Goal: Task Accomplishment & Management: Complete application form

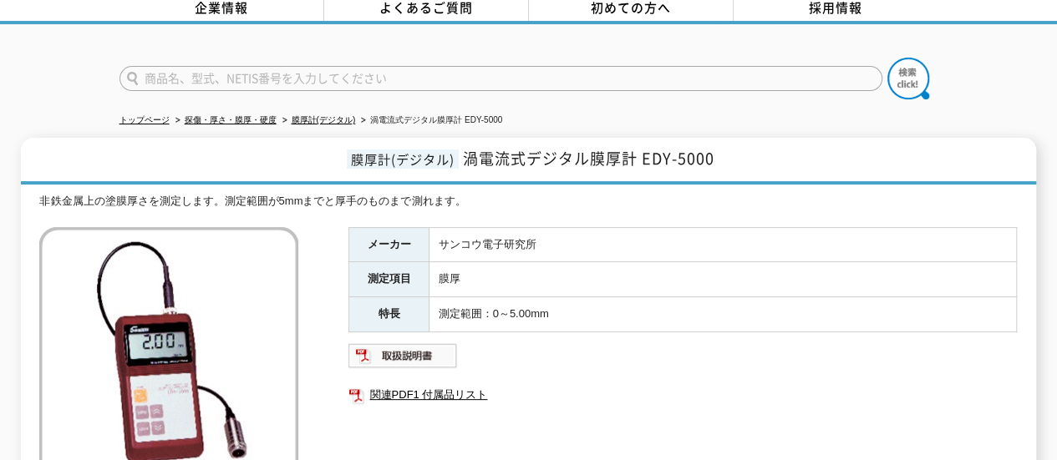
scroll to position [167, 0]
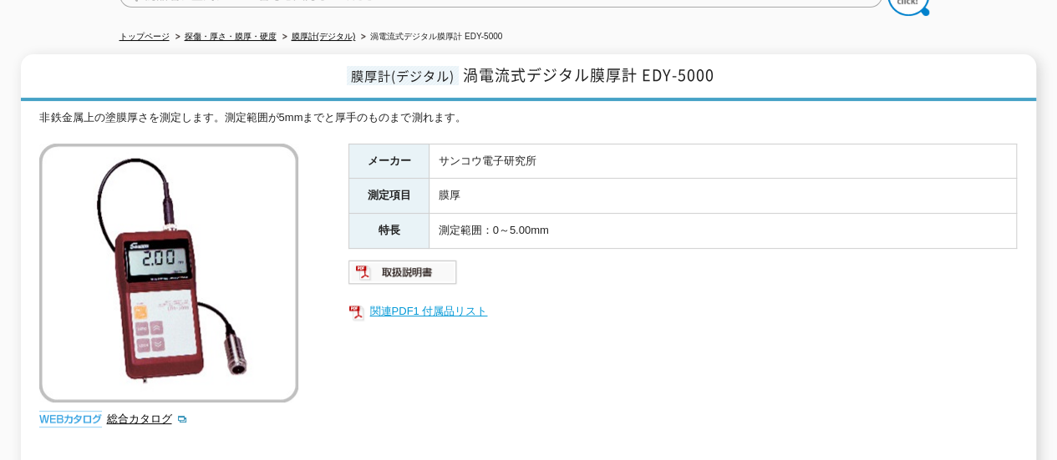
click at [421, 301] on link "関連PDF1 付属品リスト" at bounding box center [682, 312] width 668 height 22
click at [430, 263] on img at bounding box center [402, 272] width 109 height 27
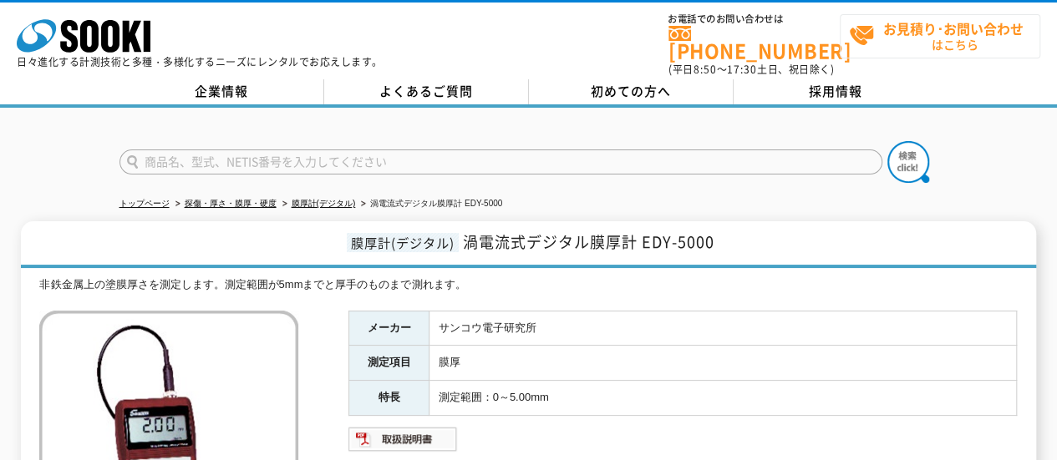
click at [924, 43] on span "お見積り･お問い合わせ はこちら" at bounding box center [944, 36] width 191 height 42
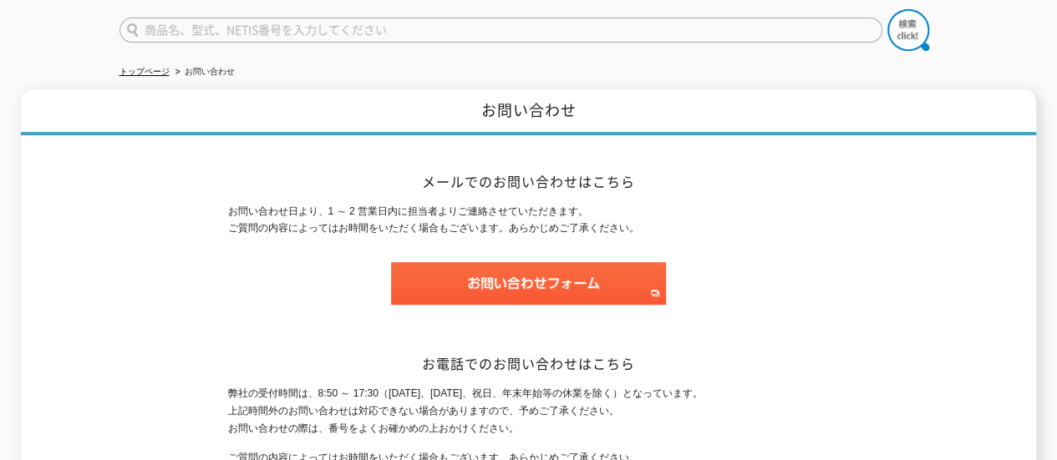
scroll to position [299, 0]
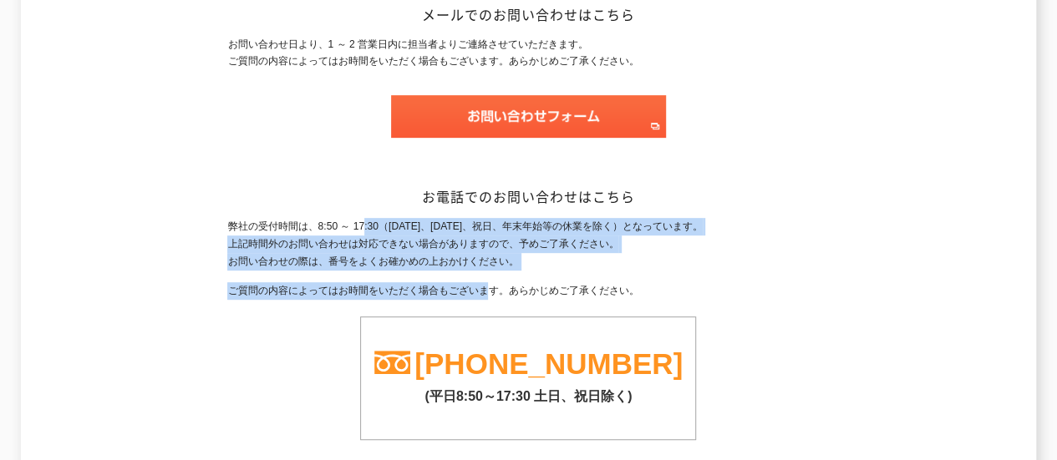
drag, startPoint x: 373, startPoint y: 216, endPoint x: 493, endPoint y: 262, distance: 128.5
click at [493, 262] on div "弊社の受付時間は、8:50 ～ 17:30（土曜日、日曜日、祝日、年末年始等の休業を除く）となっています。 上記時間外のお問い合わせは対応できない場合がありま…" at bounding box center [528, 329] width 602 height 222
click at [428, 256] on p "弊社の受付時間は、8:50 ～ 17:30（土曜日、日曜日、祝日、年末年始等の休業を除く）となっています。 上記時間外のお問い合わせは対応できない場合がありま…" at bounding box center [528, 244] width 602 height 52
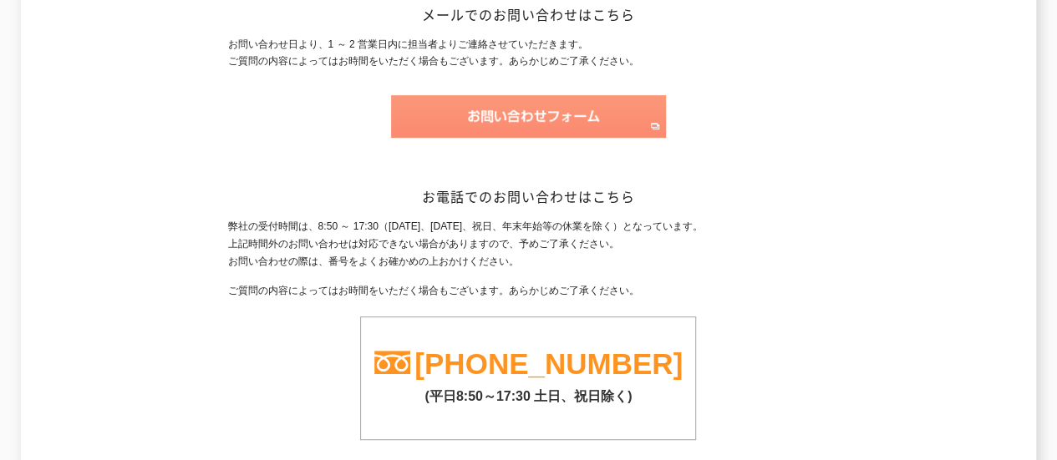
click at [536, 118] on img at bounding box center [528, 116] width 275 height 43
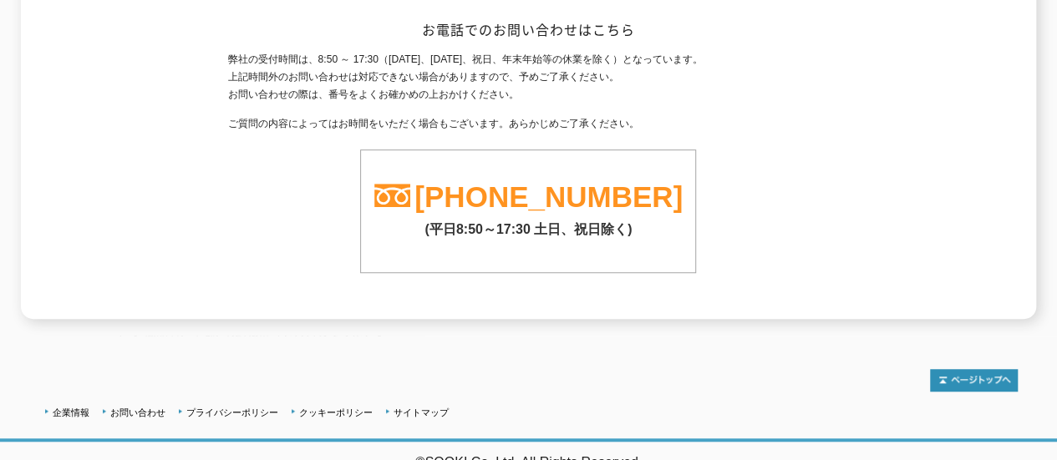
scroll to position [0, 0]
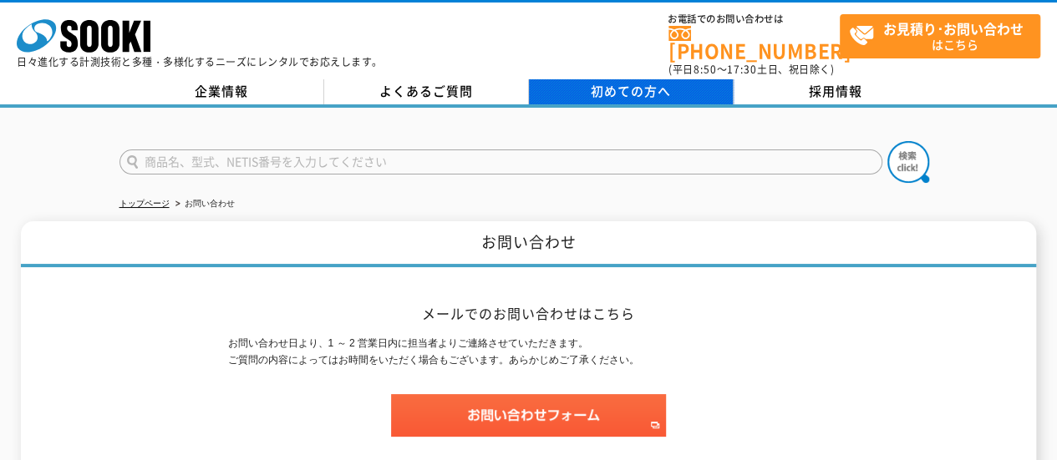
click at [635, 84] on span "初めての方へ" at bounding box center [631, 91] width 80 height 18
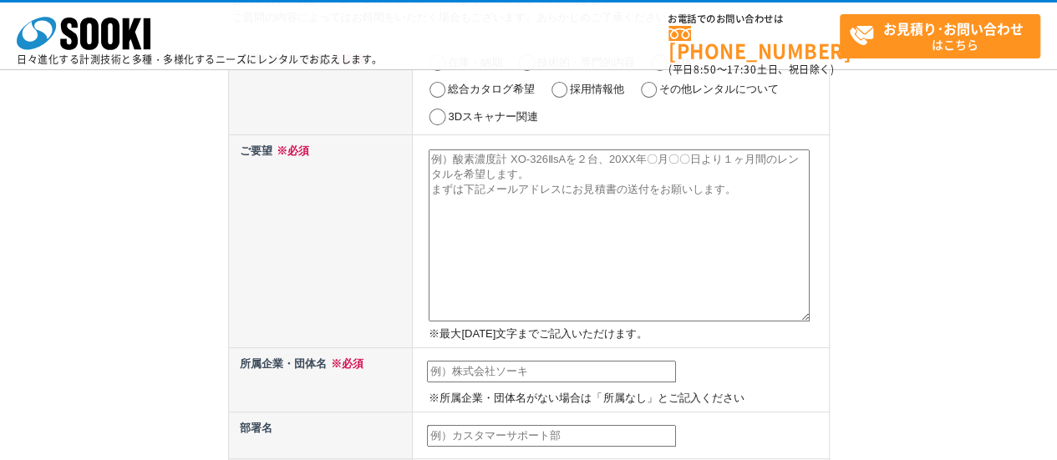
scroll to position [84, 0]
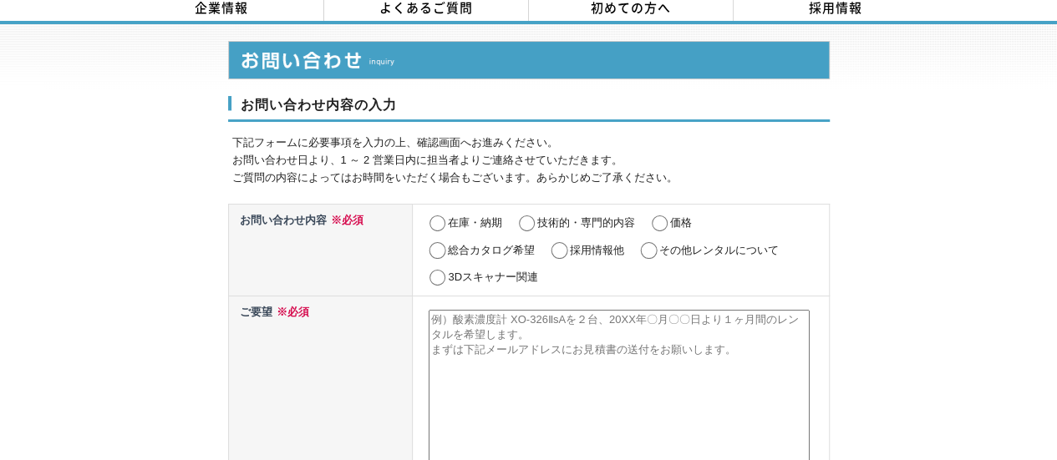
click at [440, 216] on input "在庫・納期" at bounding box center [437, 224] width 21 height 17
radio input "true"
click at [663, 216] on input "価格" at bounding box center [659, 224] width 21 height 17
radio input "true"
click at [474, 216] on label "在庫・納期" at bounding box center [475, 222] width 54 height 13
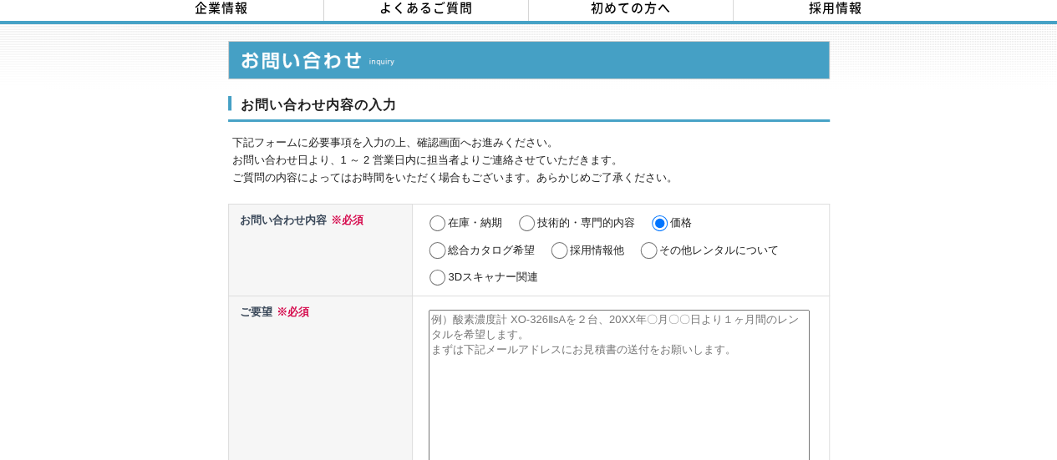
click at [448, 216] on input "在庫・納期" at bounding box center [437, 224] width 21 height 17
radio input "true"
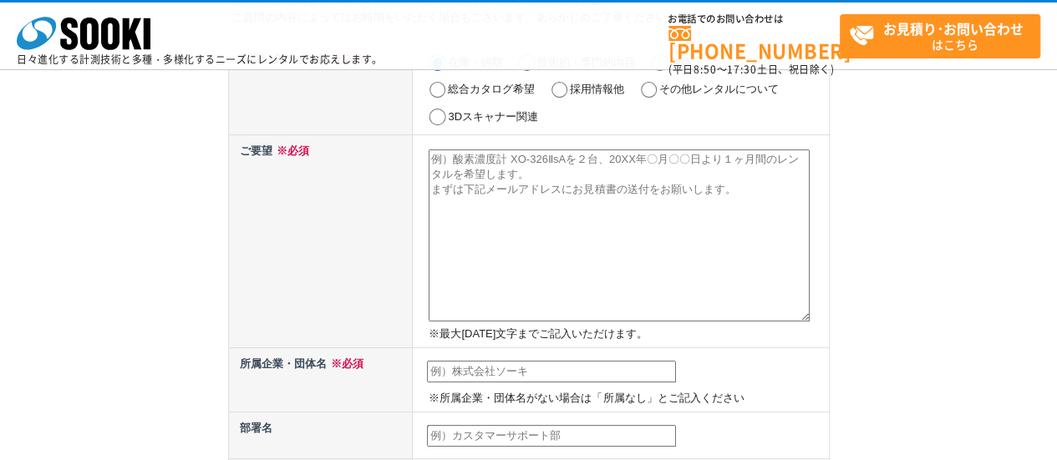
click at [492, 175] on textarea at bounding box center [619, 236] width 381 height 172
click at [465, 210] on textarea at bounding box center [619, 236] width 381 height 172
click at [727, 193] on textarea at bounding box center [619, 236] width 381 height 172
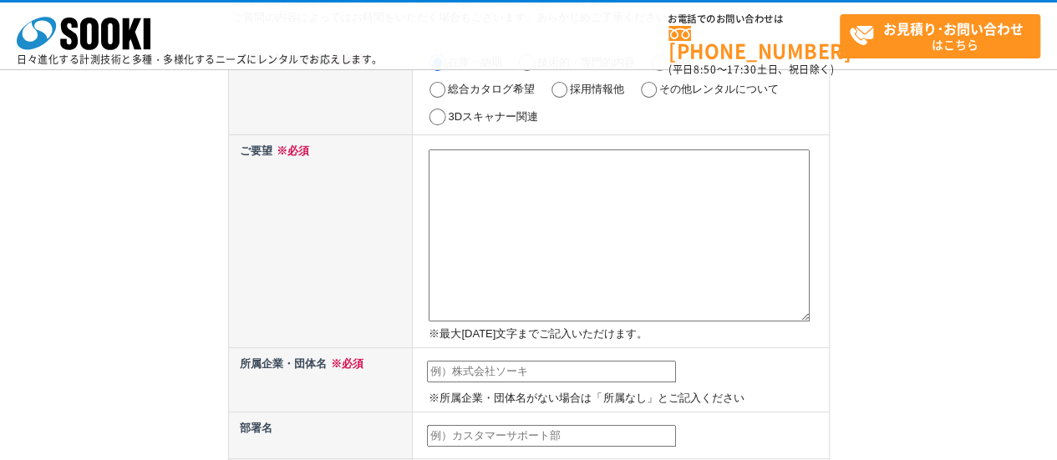
click at [501, 186] on textarea at bounding box center [619, 236] width 381 height 172
click at [500, 166] on textarea at bounding box center [619, 236] width 381 height 172
paste textarea "渦電流式膜厚計 EDY-5000"
click at [435, 163] on textarea "渦電流式膜厚計 EDY-5000" at bounding box center [619, 236] width 381 height 172
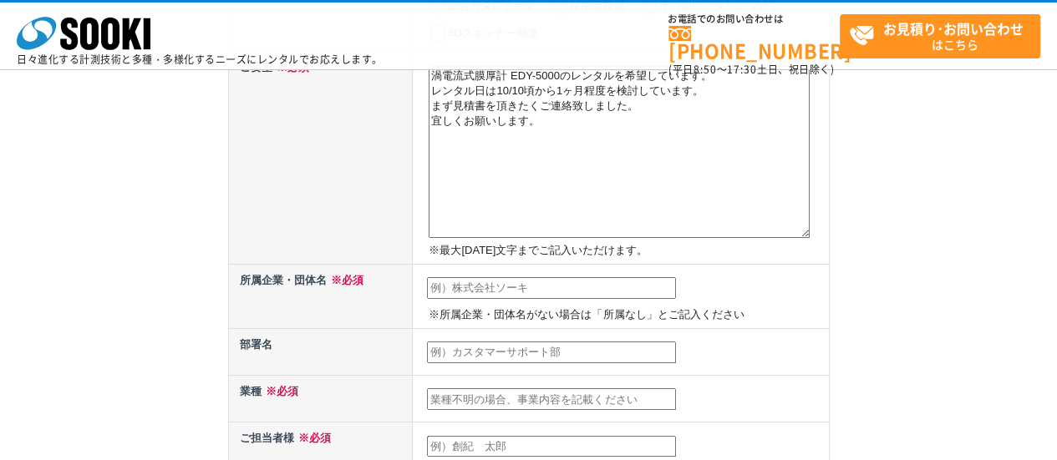
scroll to position [334, 0]
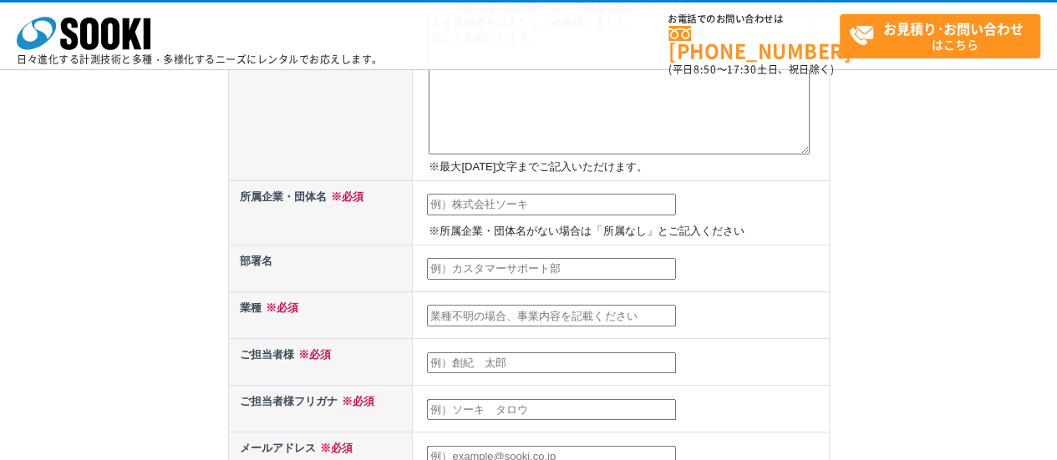
type textarea "渦電流式膜厚計 EDY-5000のレンタルを希望しています。 レンタル日は10/10頃から1ヶ月程度を検討しています。 まず見積書を頂きたくご連絡致しました。…"
click at [516, 206] on input "text" at bounding box center [551, 205] width 249 height 22
type input "日鉄防食株式会社"
click at [474, 313] on input "text" at bounding box center [551, 316] width 249 height 22
type input "調査業務"
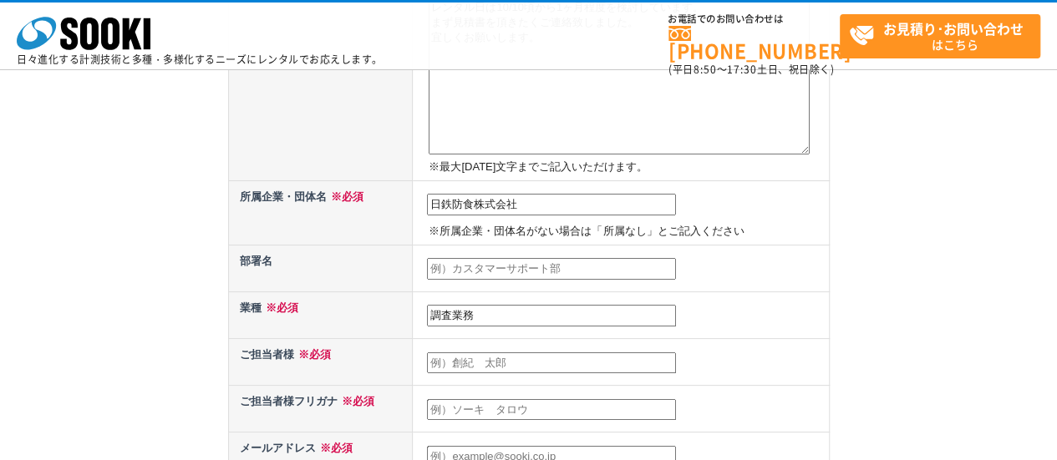
click at [527, 362] on input "text" at bounding box center [551, 364] width 249 height 22
type input "松本　洋明"
click at [525, 409] on input "text" at bounding box center [551, 410] width 249 height 22
type input "マツモト　ヒロアキ"
click at [956, 308] on div "お問い合わせ内容の入力 下記フォームに必要事項を入力の上、確認画面へお進みください。 お問い合わせ日より、1 ～ 2 営業日内に担当者よりご連絡させていただき…" at bounding box center [528, 340] width 1057 height 1289
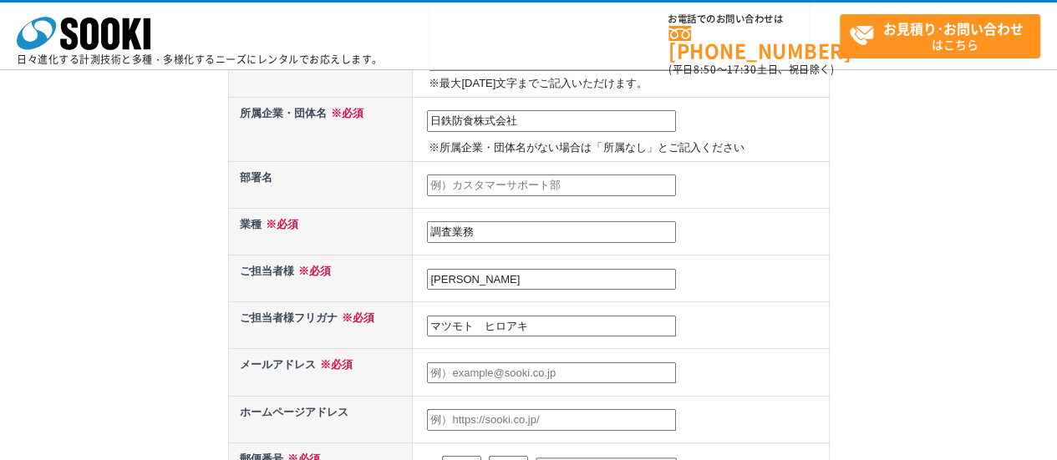
scroll to position [501, 0]
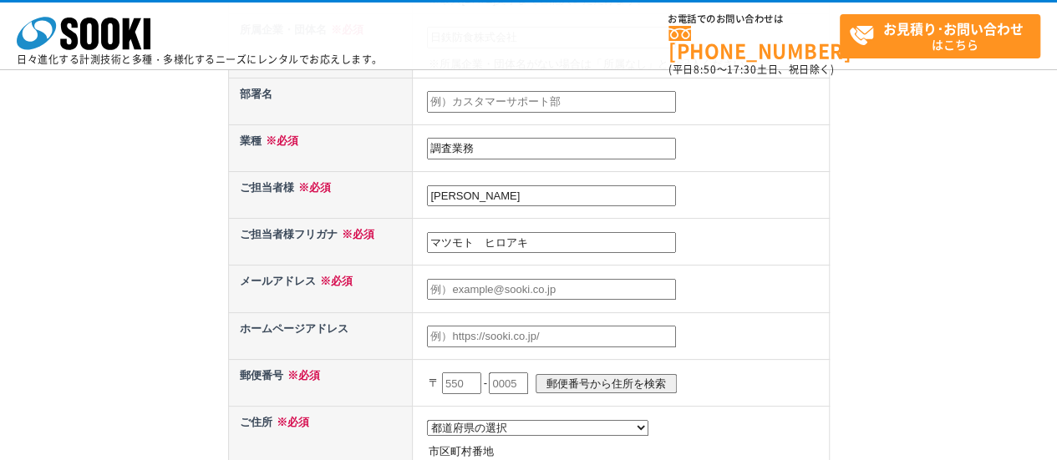
click at [562, 283] on input "text" at bounding box center [551, 290] width 249 height 22
paste input "[EMAIL_ADDRESS][PERSON_NAME][DOMAIN_NAME]"
type input "[EMAIL_ADDRESS][PERSON_NAME][DOMAIN_NAME]"
click at [525, 326] on input "text" at bounding box center [551, 337] width 249 height 22
paste input "[EMAIL_ADDRESS][PERSON_NAME][DOMAIN_NAME]"
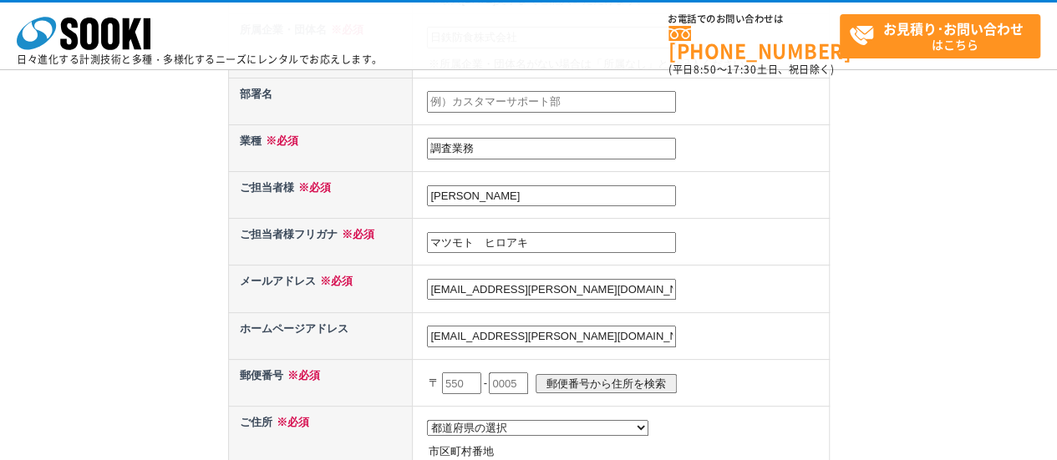
type input "[EMAIL_ADDRESS][PERSON_NAME][DOMAIN_NAME]"
click at [804, 338] on td "[EMAIL_ADDRESS][PERSON_NAME][DOMAIN_NAME]" at bounding box center [621, 336] width 416 height 47
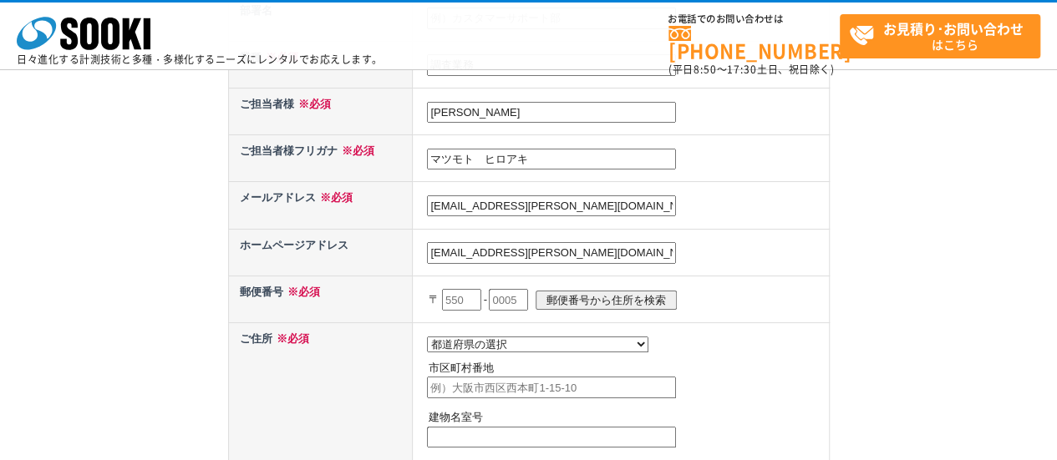
drag, startPoint x: 465, startPoint y: 293, endPoint x: 644, endPoint y: 312, distance: 180.6
click at [465, 293] on input "text" at bounding box center [461, 300] width 39 height 22
type input "136"
click at [523, 292] on input "text" at bounding box center [508, 300] width 39 height 22
type input "0072"
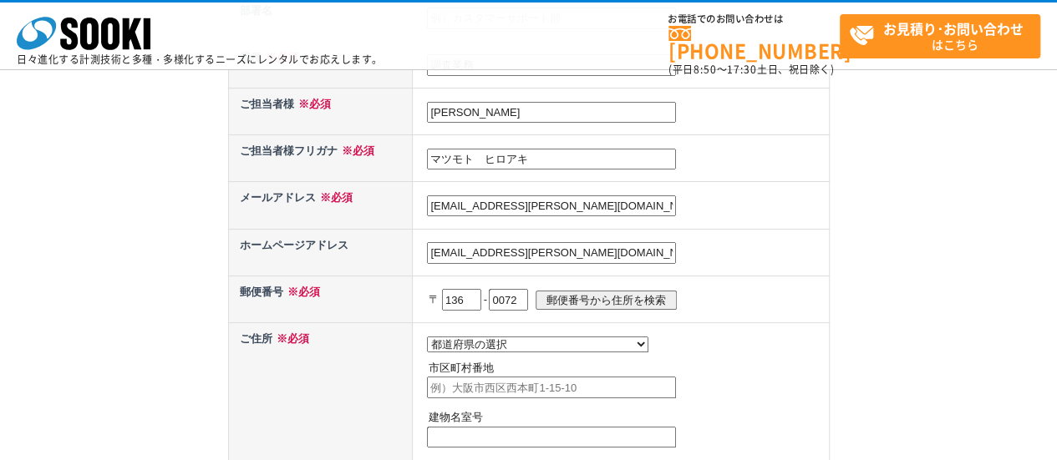
click at [589, 293] on input "郵便番号から住所を検索" at bounding box center [606, 300] width 141 height 19
select select "13"
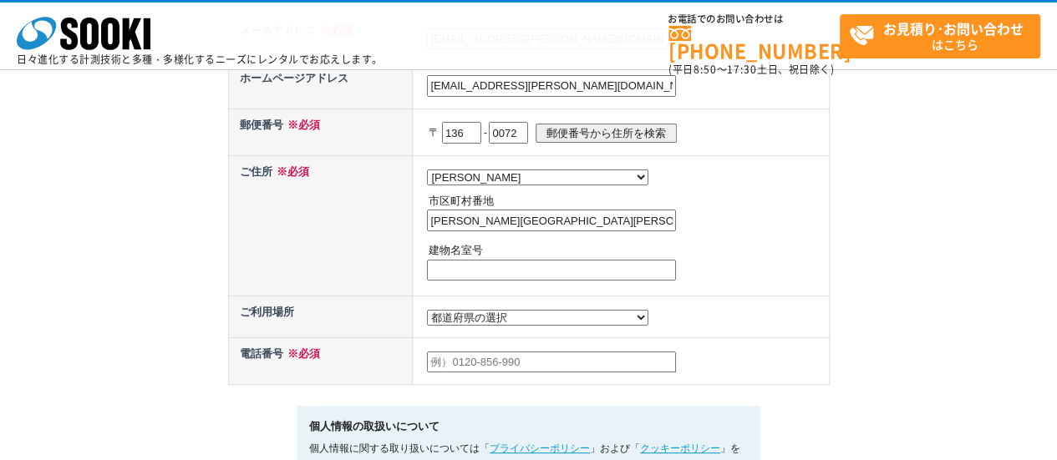
click at [531, 206] on p "市区町村番地" at bounding box center [627, 202] width 396 height 18
click at [531, 215] on input "江東区大島" at bounding box center [551, 221] width 249 height 22
drag, startPoint x: 531, startPoint y: 221, endPoint x: 706, endPoint y: 218, distance: 175.5
click at [531, 221] on input "江東区大島３－１７－７" at bounding box center [551, 221] width 249 height 22
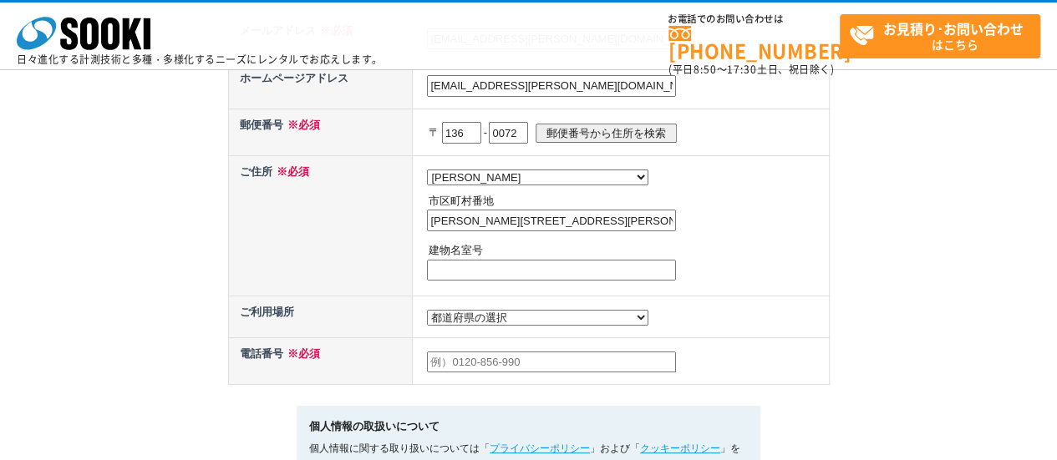
type input "江東区大島３－７－１７"
click at [495, 316] on select "都道府県の選択 利用場所未定 北海道 青森県 岩手県 宮城県 秋田県 山形県 福島県 茨城県 栃木県 群馬県 埼玉県 千葉県 東京都 神奈川県 新潟県 富山県…" at bounding box center [537, 318] width 221 height 16
select select "13"
click at [427, 310] on select "都道府県の選択 利用場所未定 北海道 青森県 岩手県 宮城県 秋田県 山形県 福島県 茨城県 栃木県 群馬県 埼玉県 千葉県 東京都 神奈川県 新潟県 富山県…" at bounding box center [537, 318] width 221 height 16
drag, startPoint x: 460, startPoint y: 357, endPoint x: 498, endPoint y: 360, distance: 37.8
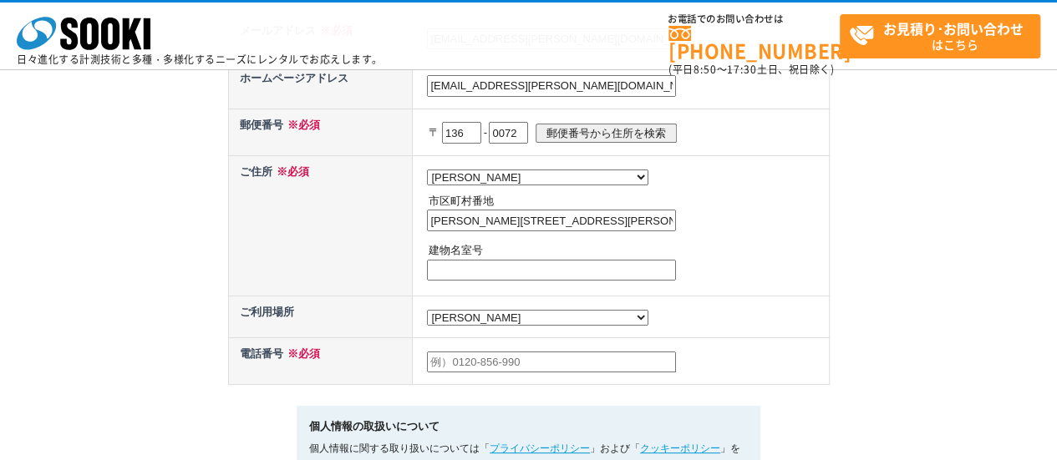
click at [460, 357] on input "text" at bounding box center [551, 363] width 249 height 22
click at [592, 372] on input "text" at bounding box center [551, 363] width 249 height 22
type input "[PHONE_NUMBER]"
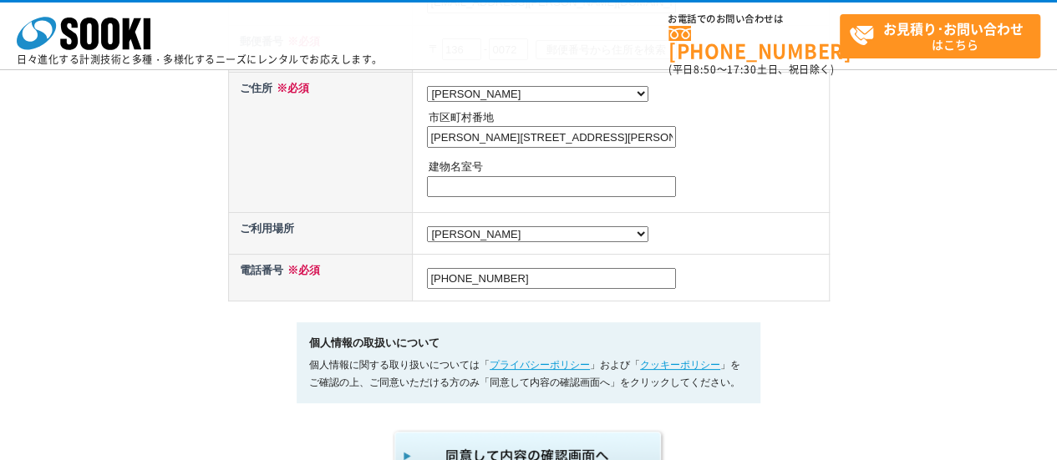
scroll to position [1003, 0]
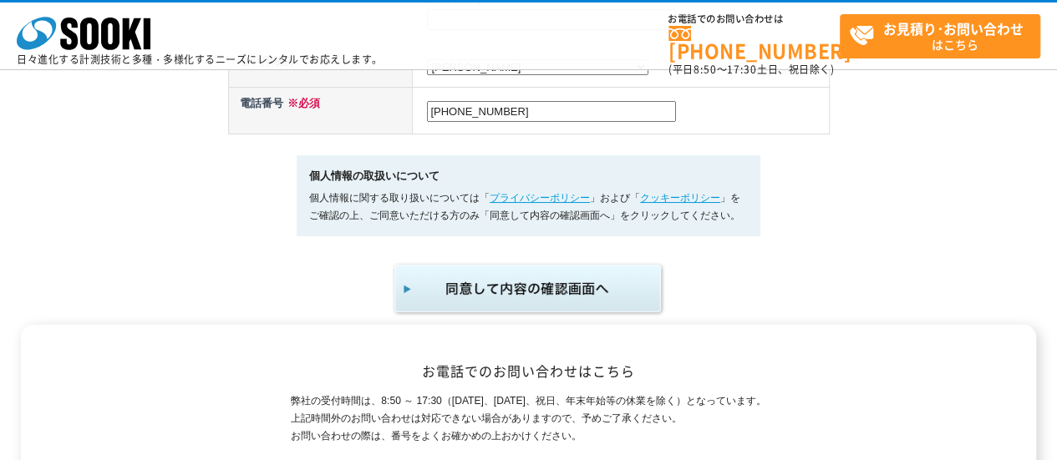
click at [467, 299] on img "submit" at bounding box center [529, 289] width 274 height 55
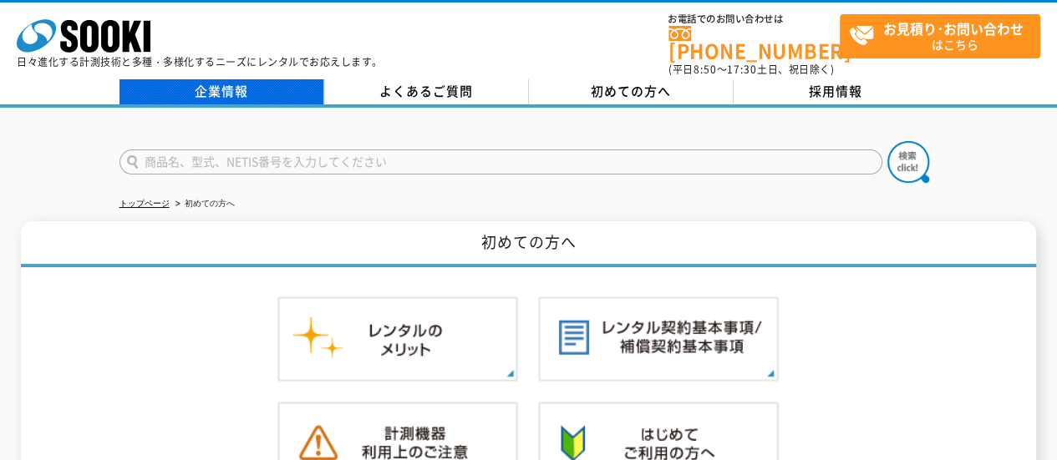
click at [227, 86] on link "企業情報" at bounding box center [221, 91] width 205 height 25
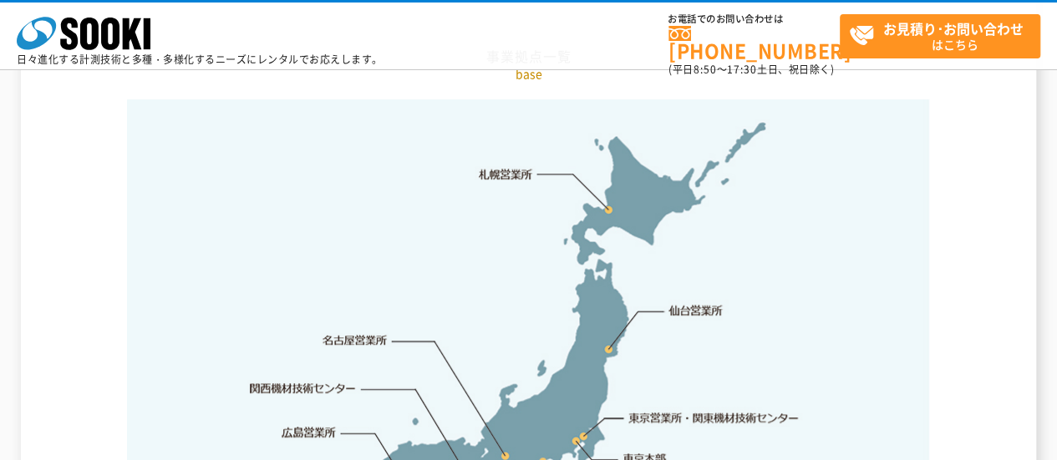
scroll to position [3677, 0]
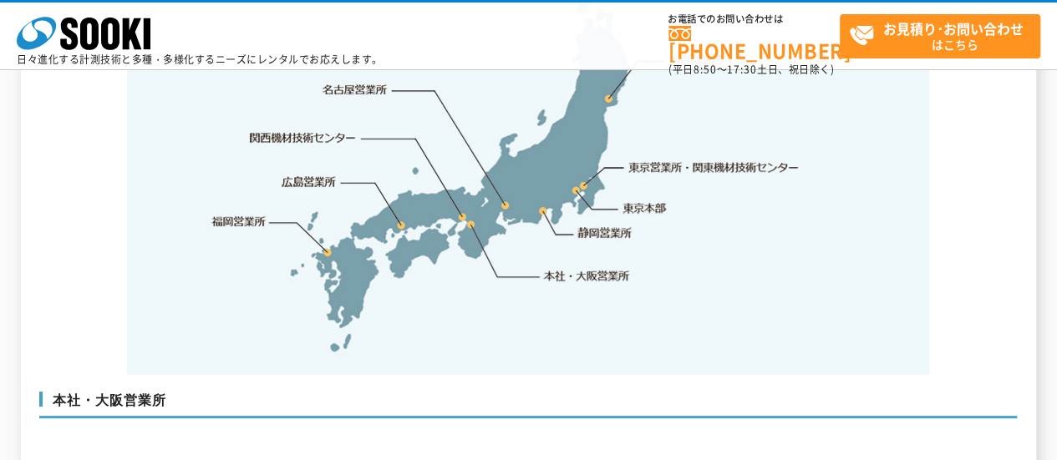
click at [650, 159] on link "東京営業所・関東機材技術センター" at bounding box center [714, 167] width 171 height 17
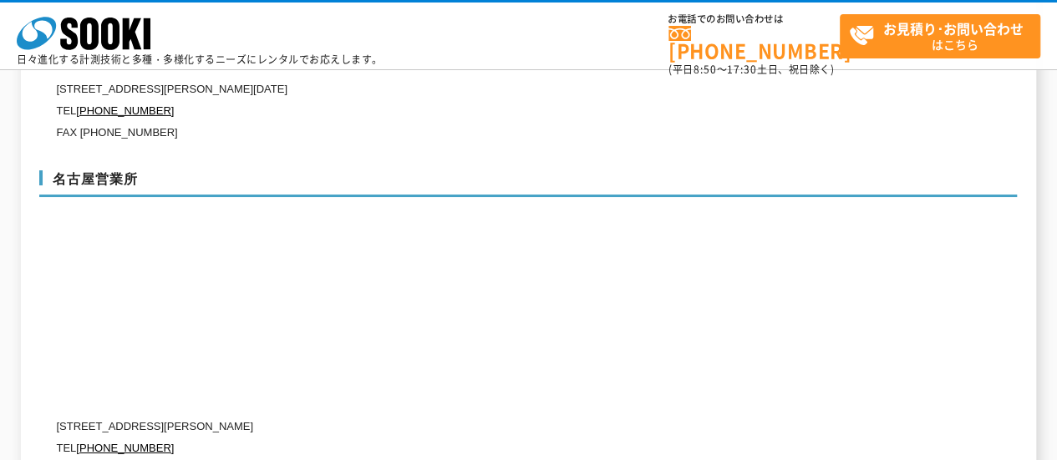
scroll to position [5385, 0]
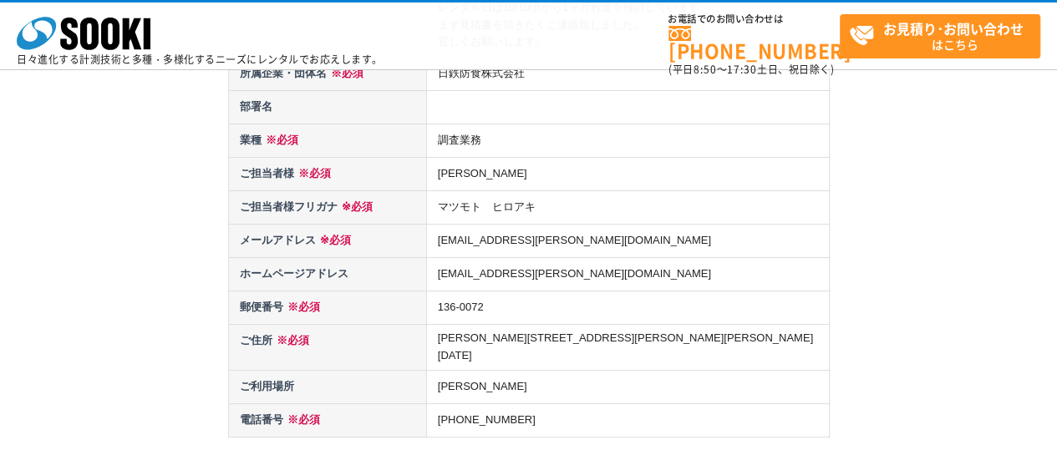
scroll to position [501, 0]
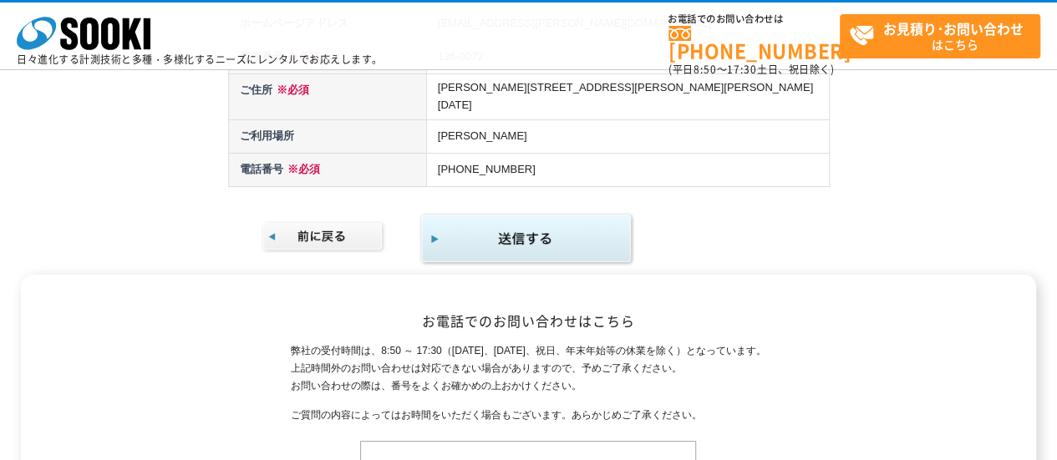
click at [494, 227] on img "submit" at bounding box center [526, 239] width 215 height 54
